Goal: Task Accomplishment & Management: Manage account settings

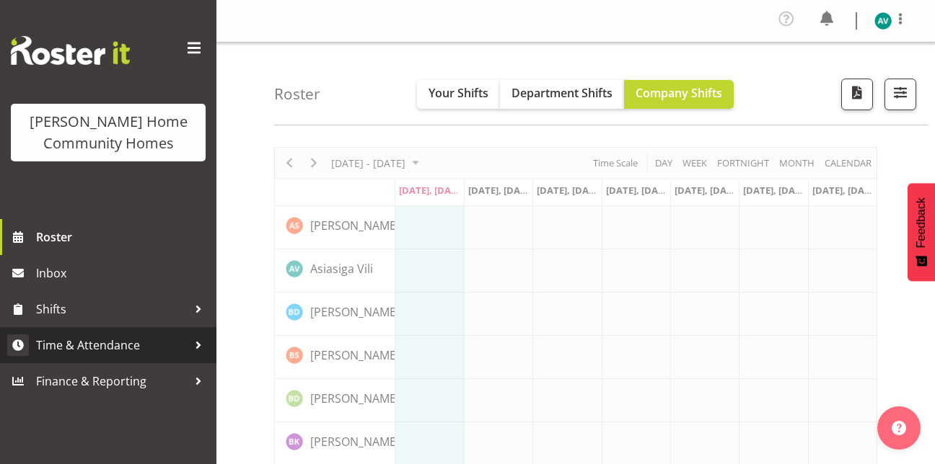
click at [89, 352] on span "Time & Attendance" at bounding box center [111, 346] width 151 height 22
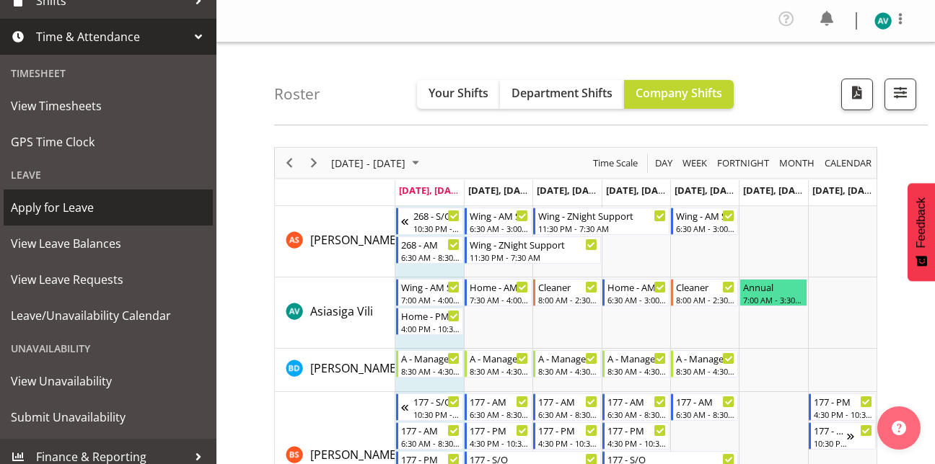
scroll to position [314, 0]
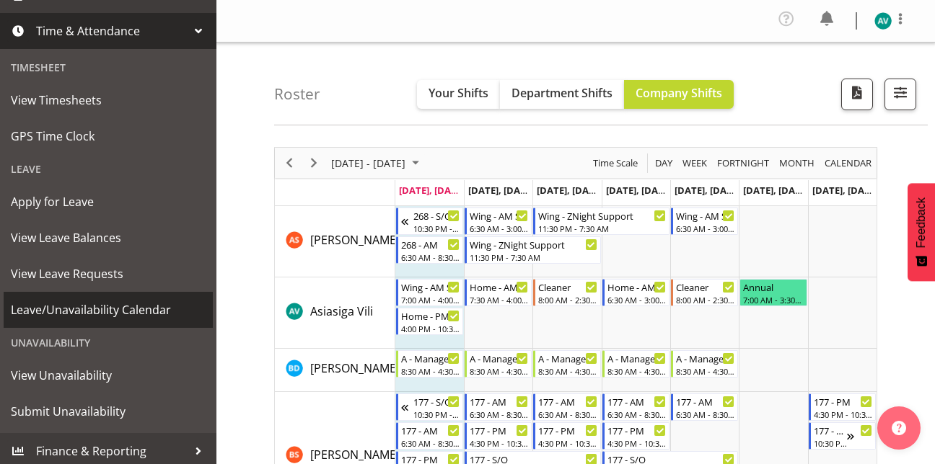
click at [105, 320] on span "Leave/Unavailability Calendar" at bounding box center [108, 310] width 195 height 22
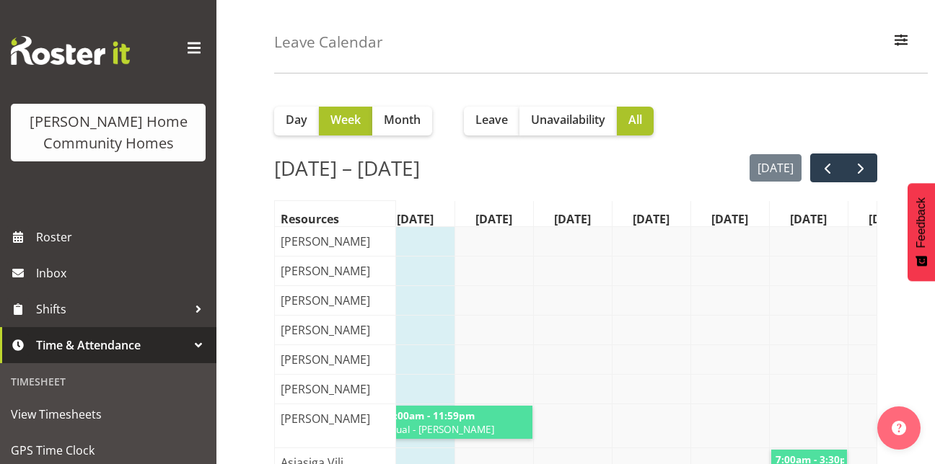
scroll to position [54, 0]
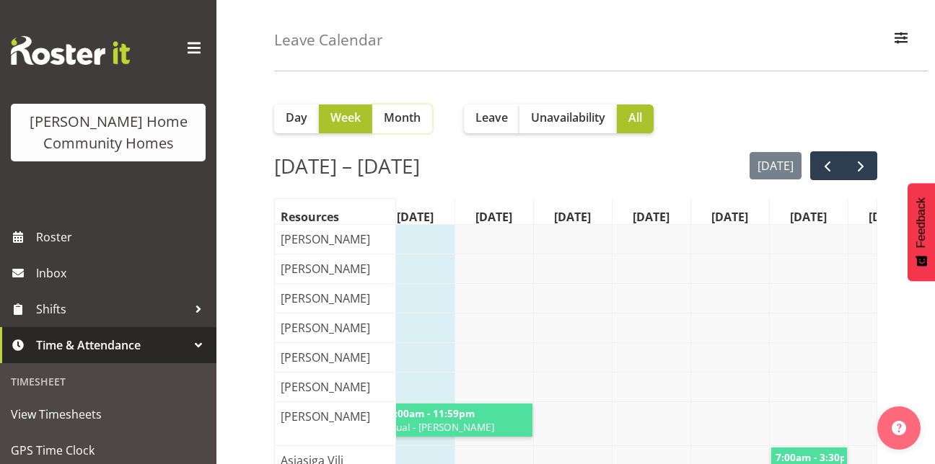
click at [409, 115] on span "Month" at bounding box center [402, 117] width 37 height 17
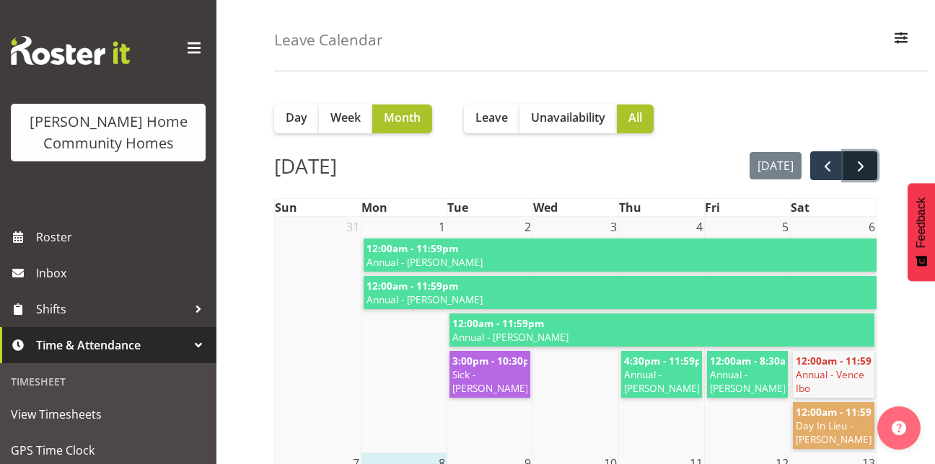
click at [866, 163] on span "next" at bounding box center [860, 166] width 17 height 17
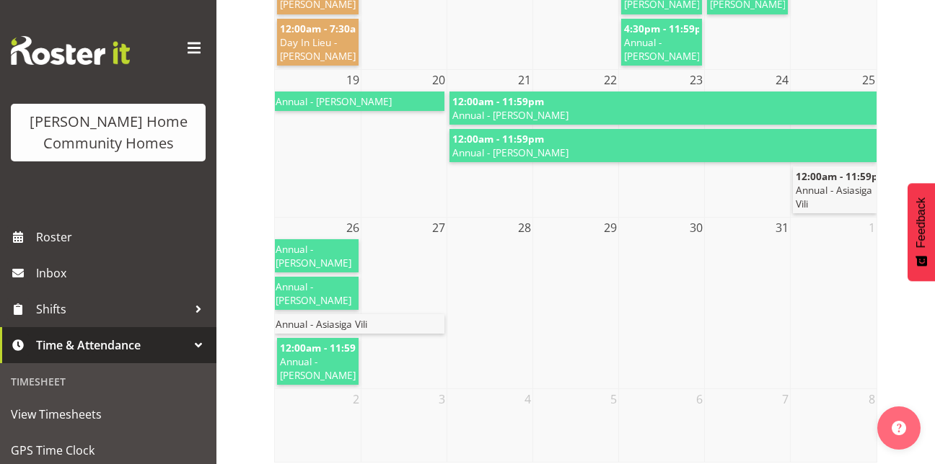
scroll to position [603, 0]
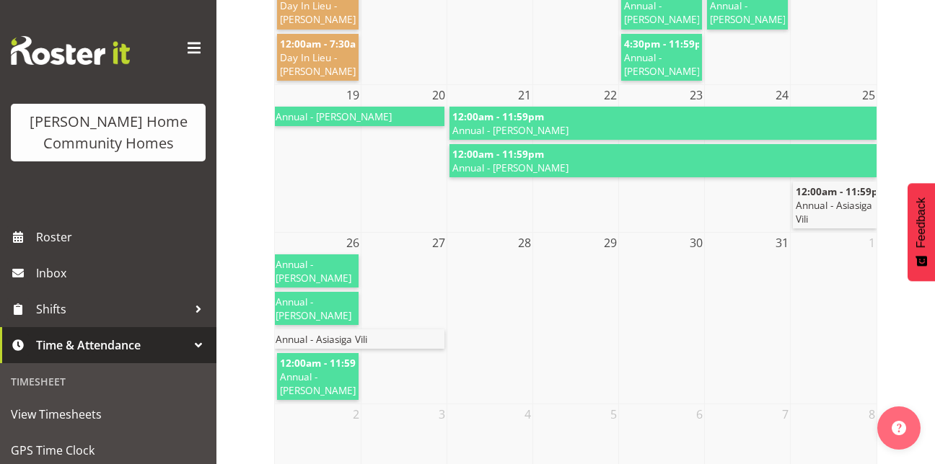
click at [793, 311] on td at bounding box center [834, 327] width 86 height 149
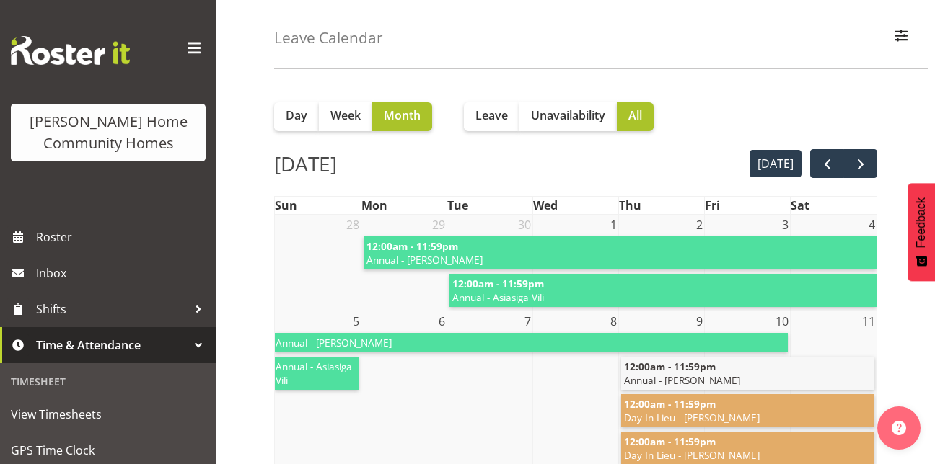
scroll to position [57, 0]
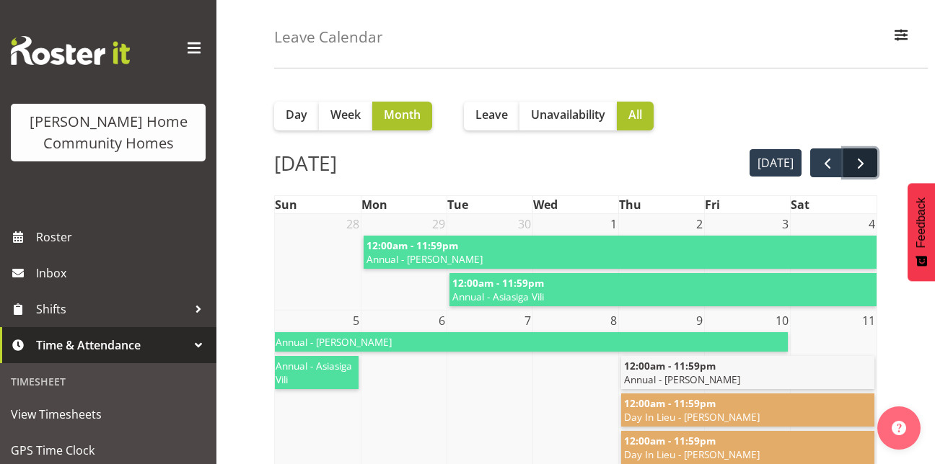
click at [864, 166] on span "next" at bounding box center [860, 163] width 17 height 17
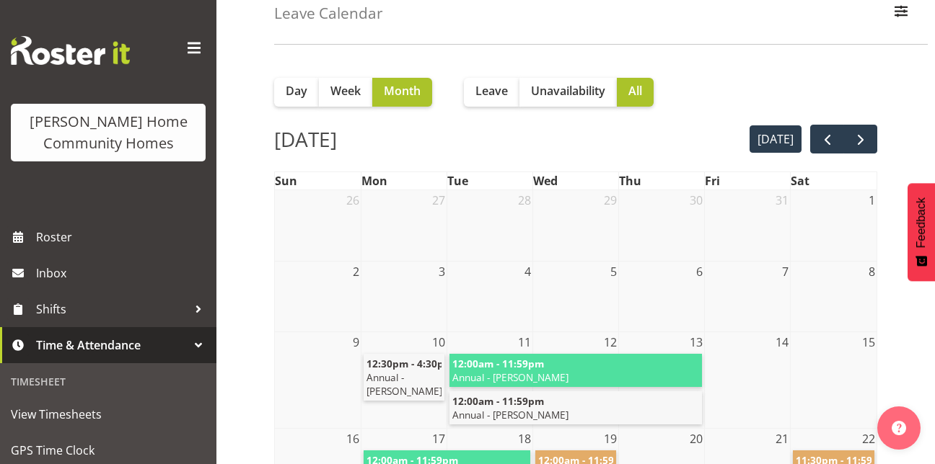
scroll to position [79, 0]
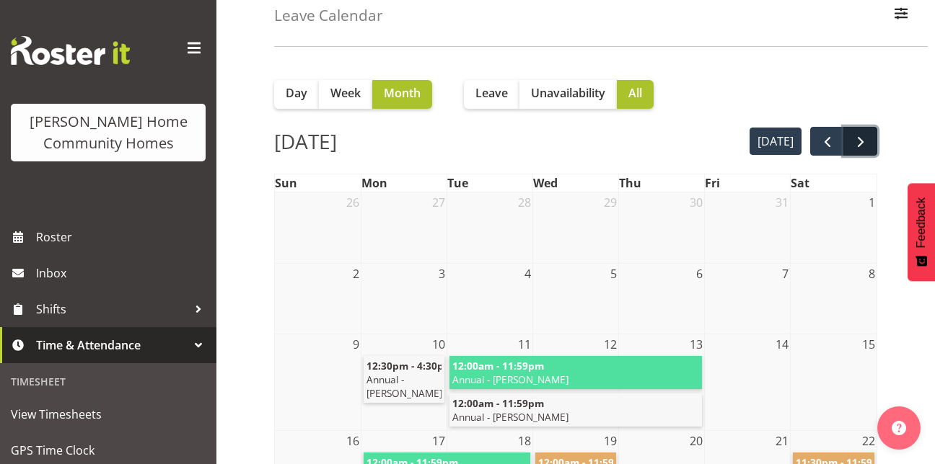
click at [865, 151] on button "next" at bounding box center [860, 142] width 34 height 30
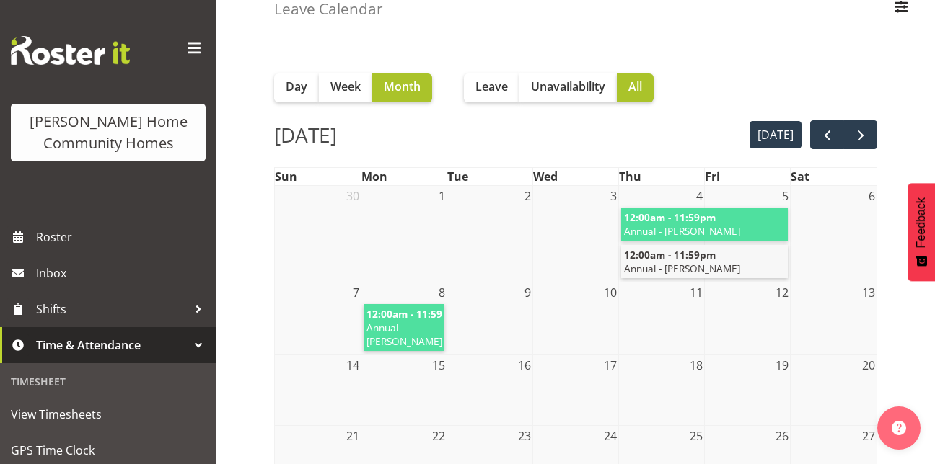
scroll to position [83, 0]
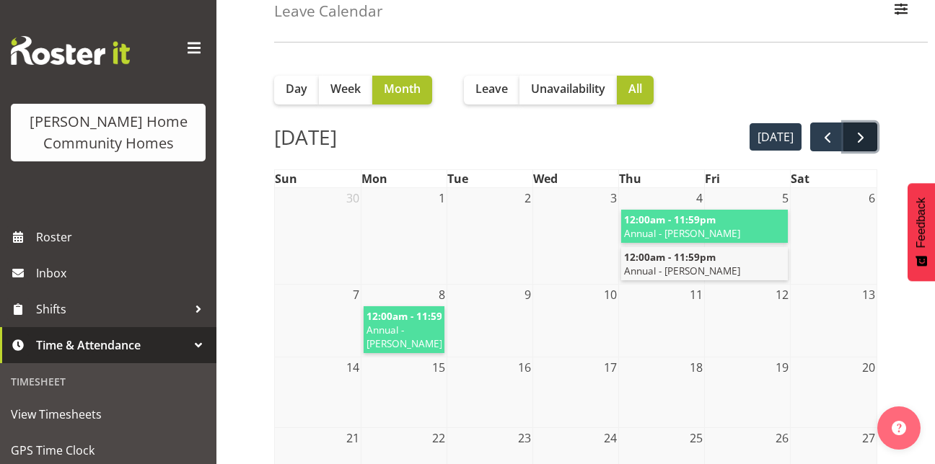
click at [854, 139] on span "next" at bounding box center [860, 137] width 17 height 17
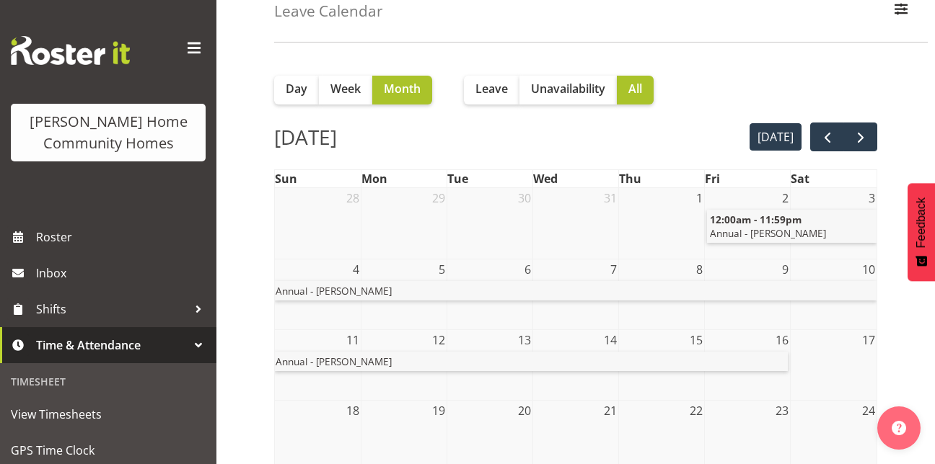
scroll to position [0, 0]
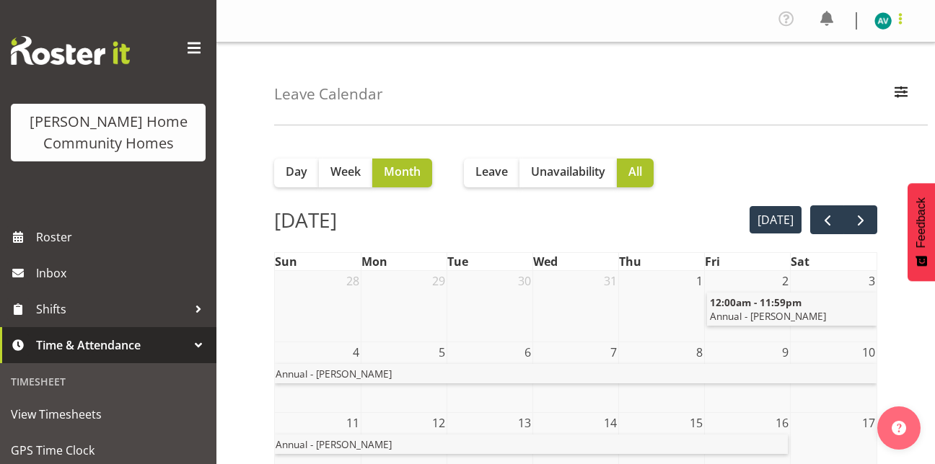
click at [901, 15] on span at bounding box center [899, 18] width 17 height 17
click at [837, 74] on link "Log Out" at bounding box center [839, 79] width 138 height 26
